Goal: Task Accomplishment & Management: Manage account settings

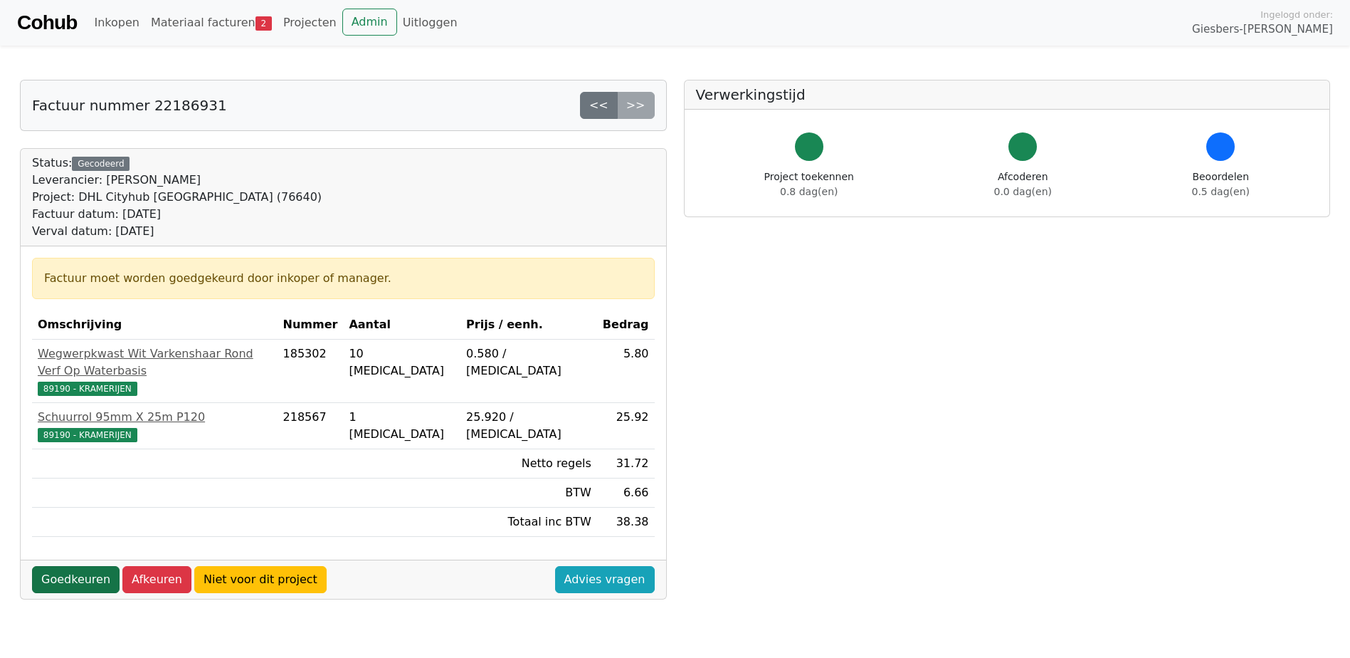
click at [65, 566] on link "Goedkeuren" at bounding box center [76, 579] width 88 height 27
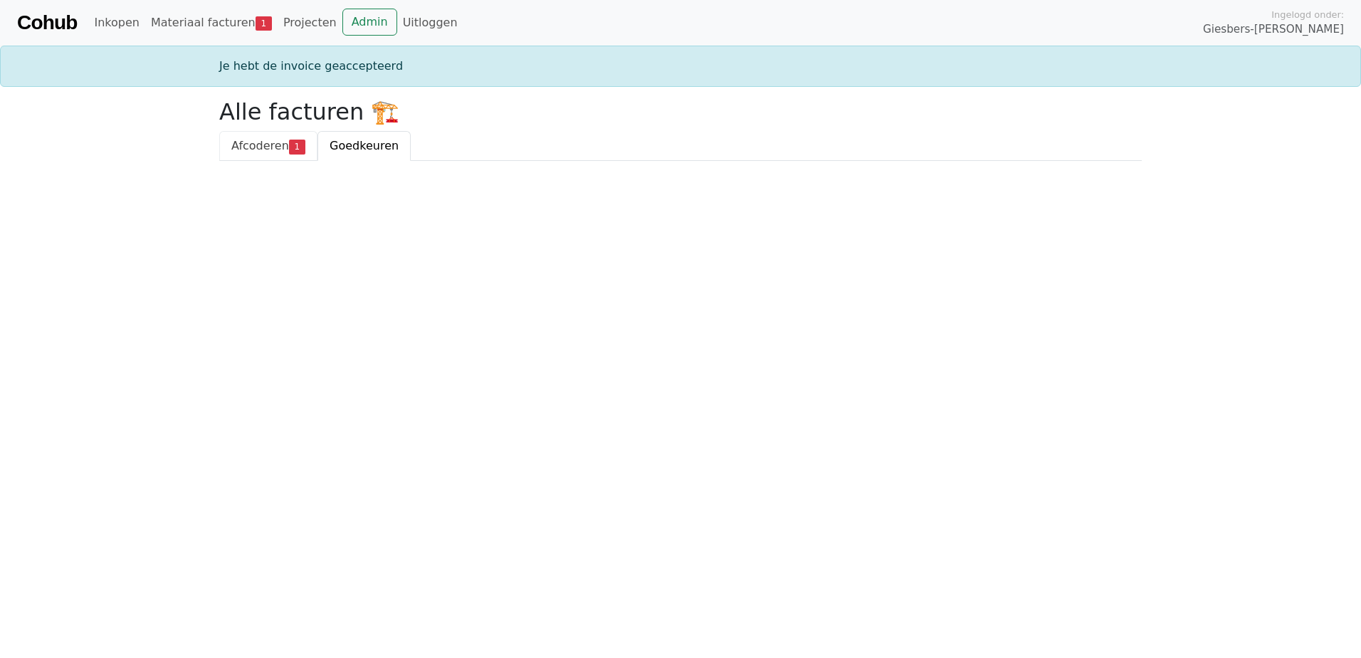
click at [268, 144] on span "Afcoderen" at bounding box center [260, 146] width 58 height 14
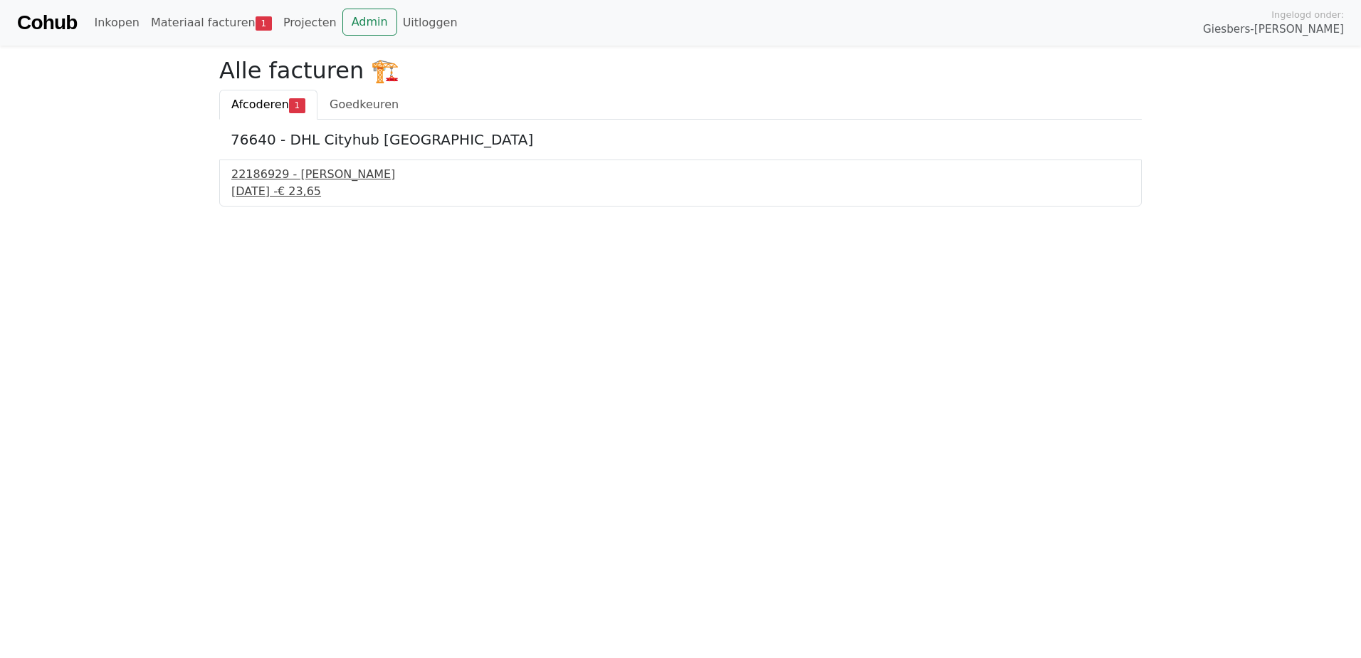
click at [261, 181] on div "22186929 - [PERSON_NAME]" at bounding box center [680, 174] width 898 height 17
